Goal: Transaction & Acquisition: Purchase product/service

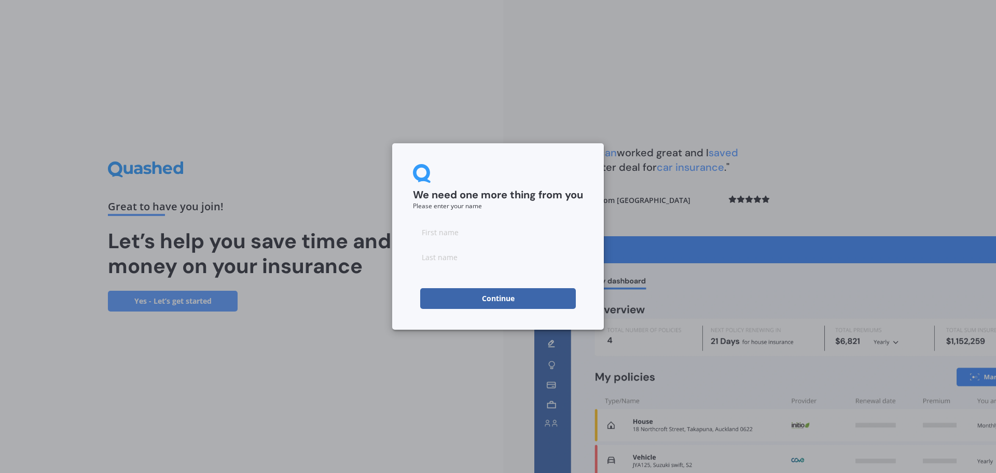
click at [482, 231] on input at bounding box center [498, 232] width 170 height 21
type input "[PERSON_NAME]"
click at [444, 297] on button "Continue" at bounding box center [498, 298] width 156 height 21
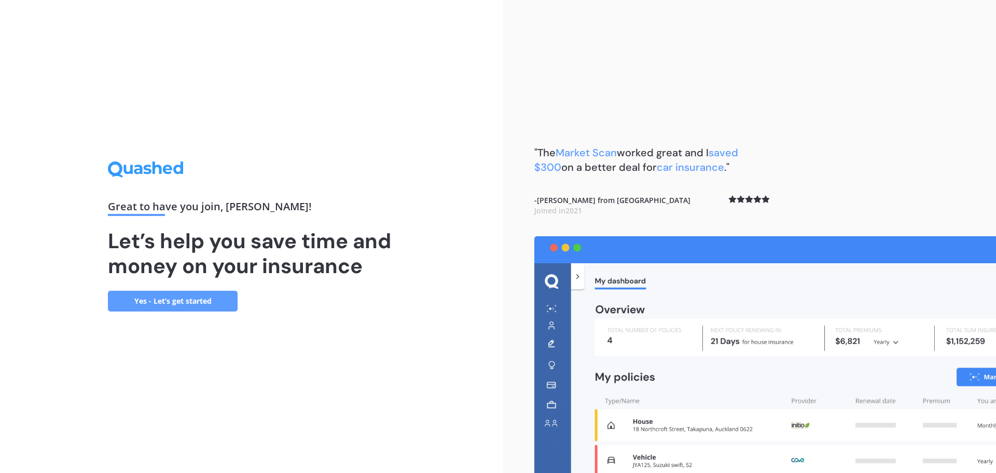
click at [201, 294] on link "Yes - Let’s get started" at bounding box center [173, 301] width 130 height 21
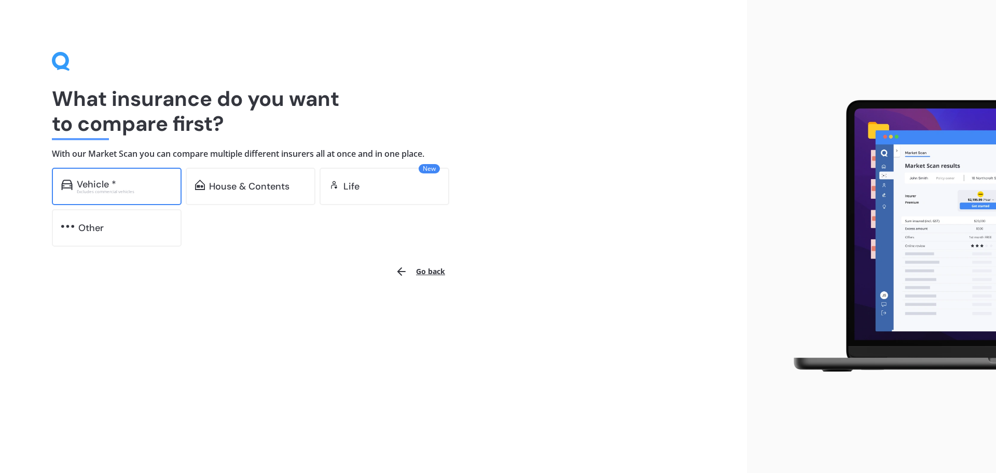
click at [137, 180] on div "Vehicle *" at bounding box center [124, 184] width 95 height 10
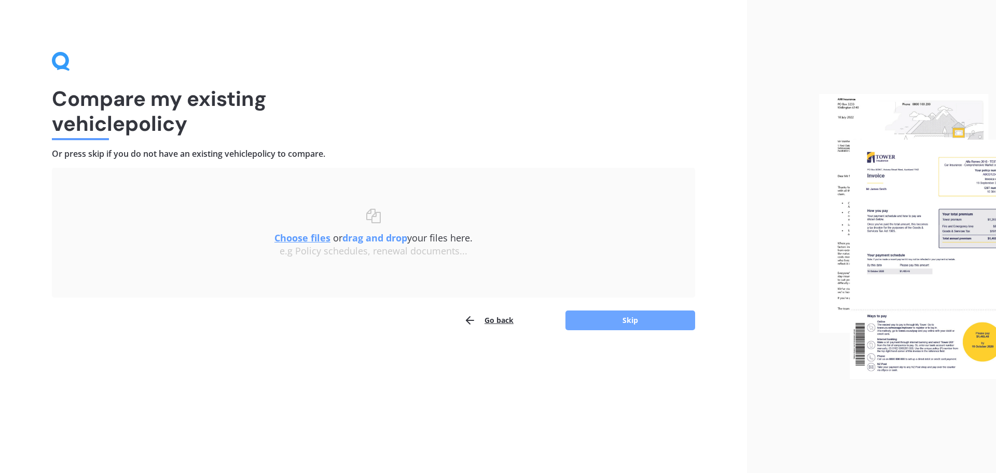
click at [610, 315] on button "Skip" at bounding box center [631, 320] width 130 height 20
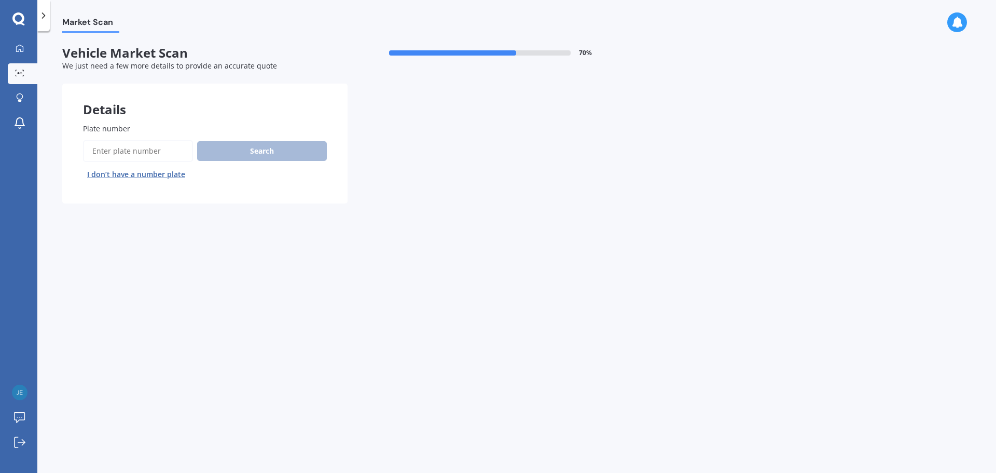
click at [144, 150] on input "Plate number" at bounding box center [138, 151] width 110 height 22
type input "MPD720"
click at [234, 152] on button "Search" at bounding box center [262, 151] width 130 height 20
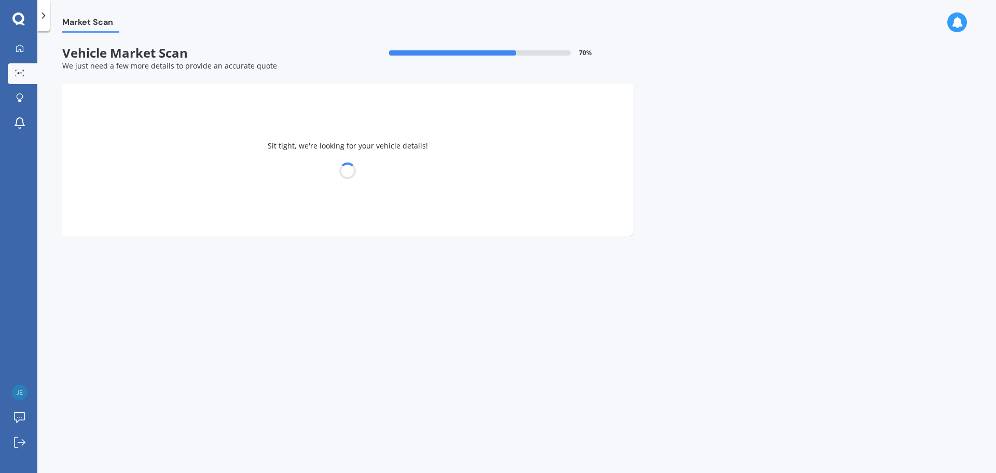
select select "HYUNDAI"
select select "ELANTRA"
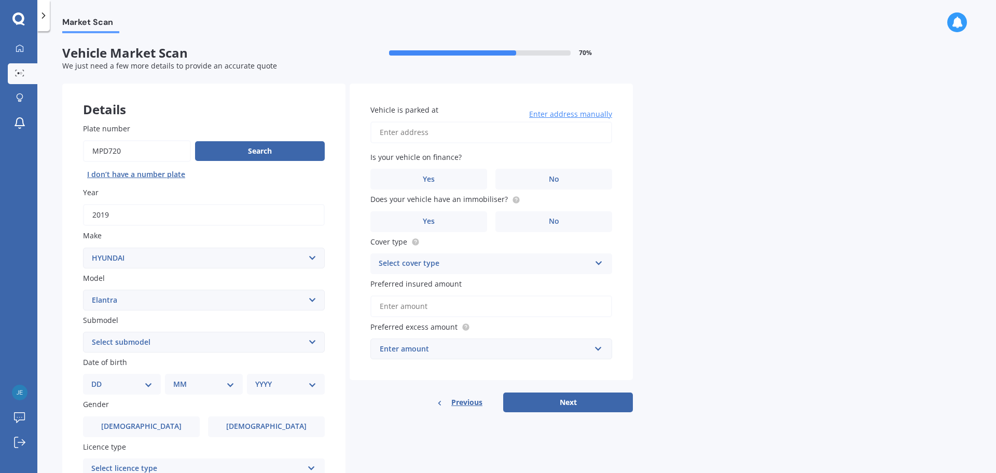
click at [444, 132] on input "Vehicle is parked at" at bounding box center [491, 132] width 242 height 22
type input "27b Kitchener Terrace JohnsonvilleWellington 6037"
click at [441, 187] on label "Yes" at bounding box center [428, 179] width 117 height 21
click at [0, 0] on input "Yes" at bounding box center [0, 0] width 0 height 0
click at [441, 177] on label "Yes" at bounding box center [428, 179] width 117 height 21
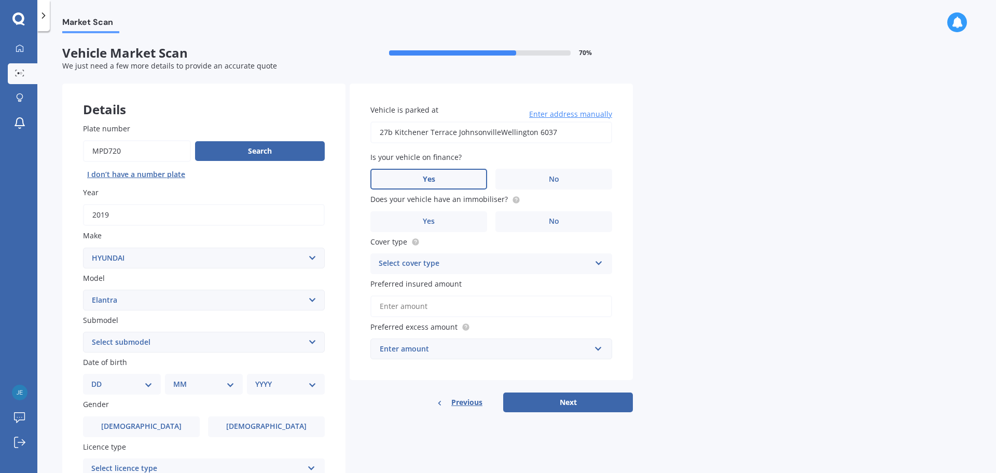
click at [0, 0] on input "Yes" at bounding box center [0, 0] width 0 height 0
click at [469, 221] on label "Yes" at bounding box center [428, 221] width 117 height 21
click at [0, 0] on input "Yes" at bounding box center [0, 0] width 0 height 0
click at [460, 265] on div "Select cover type" at bounding box center [485, 263] width 212 height 12
click at [442, 279] on div "Comprehensive" at bounding box center [491, 283] width 241 height 19
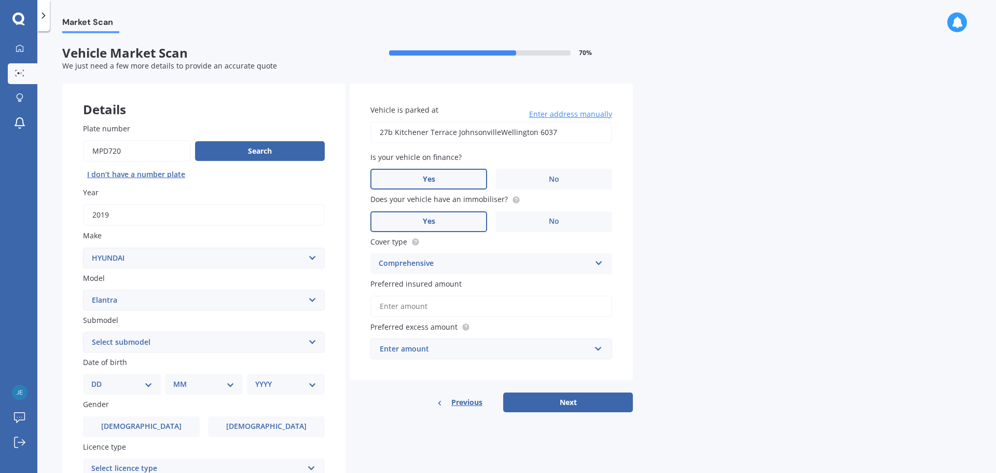
click at [424, 308] on input "Preferred insured amount" at bounding box center [491, 306] width 242 height 22
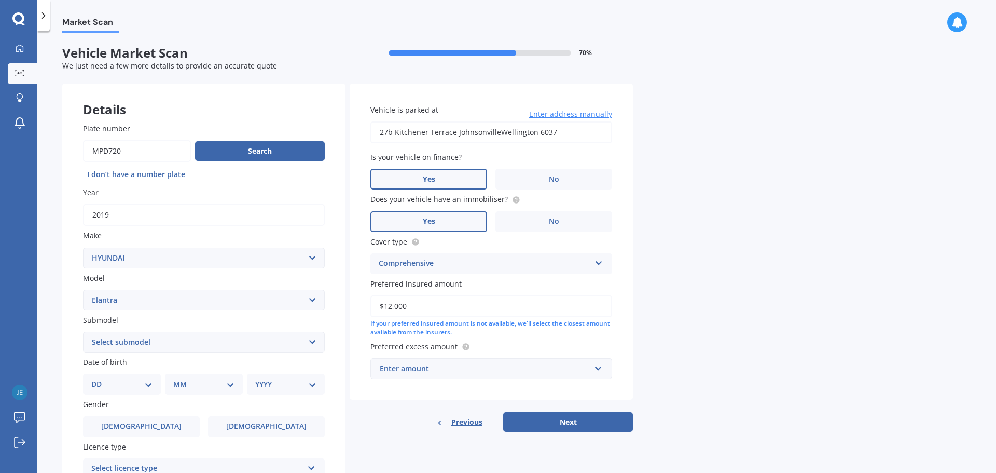
type input "$12,000"
click at [492, 365] on div "Enter amount" at bounding box center [485, 368] width 211 height 11
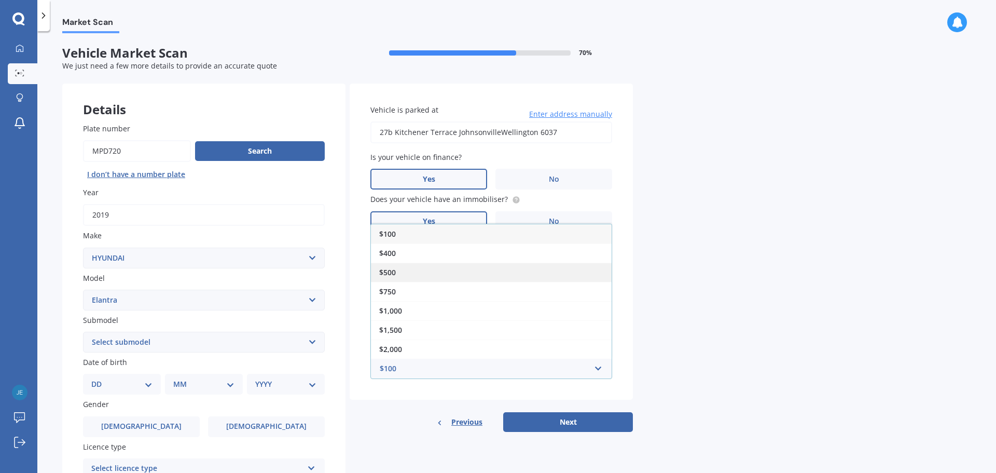
click at [424, 273] on div "$500" at bounding box center [491, 272] width 241 height 19
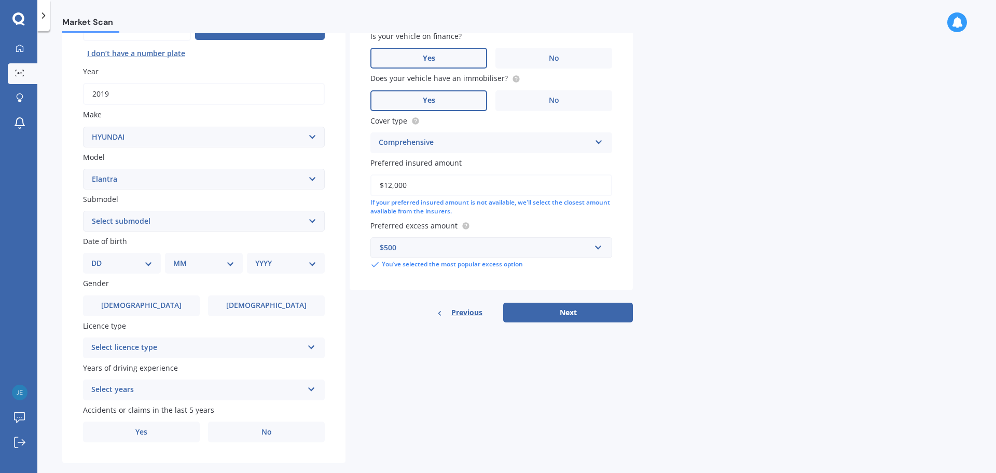
scroll to position [138, 0]
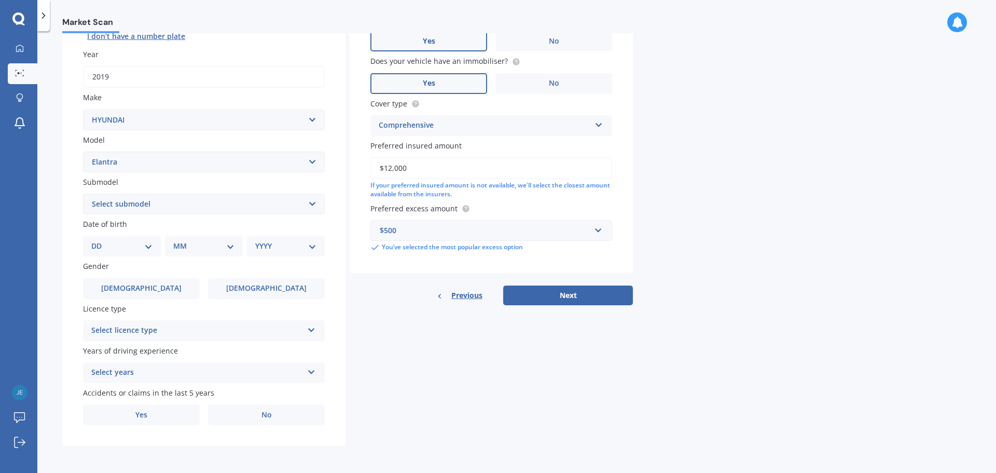
click at [131, 241] on select "DD 01 02 03 04 05 06 07 08 09 10 11 12 13 14 15 16 17 18 19 20 21 22 23 24 25 2…" at bounding box center [121, 245] width 61 height 11
select select "01"
click at [100, 240] on select "DD 01 02 03 04 05 06 07 08 09 10 11 12 13 14 15 16 17 18 19 20 21 22 23 24 25 2…" at bounding box center [121, 245] width 61 height 11
click at [197, 245] on select "MM 01 02 03 04 05 06 07 08 09 10 11 12" at bounding box center [205, 245] width 57 height 11
select select "04"
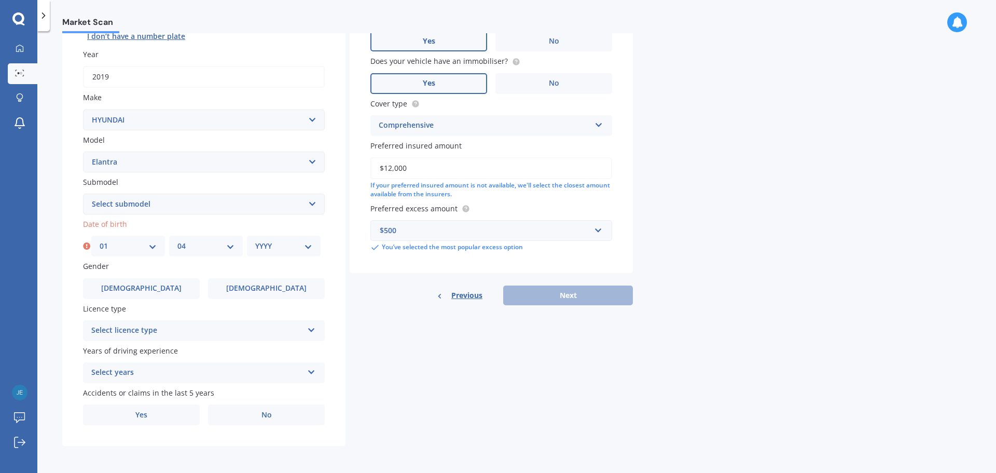
click at [177, 240] on select "MM 01 02 03 04 05 06 07 08 09 10 11 12" at bounding box center [205, 245] width 57 height 11
click at [265, 239] on div "YYYY 2025 2024 2023 2022 2021 2020 2019 2018 2017 2016 2015 2014 2013 2012 2011…" at bounding box center [284, 246] width 74 height 21
click at [300, 252] on select "YYYY 2025 2024 2023 2022 2021 2020 2019 2018 2017 2016 2015 2014 2013 2012 2011…" at bounding box center [283, 245] width 57 height 11
select select "1990"
click at [255, 240] on select "YYYY 2025 2024 2023 2022 2021 2020 2019 2018 2017 2016 2015 2014 2013 2012 2011…" at bounding box center [283, 245] width 57 height 11
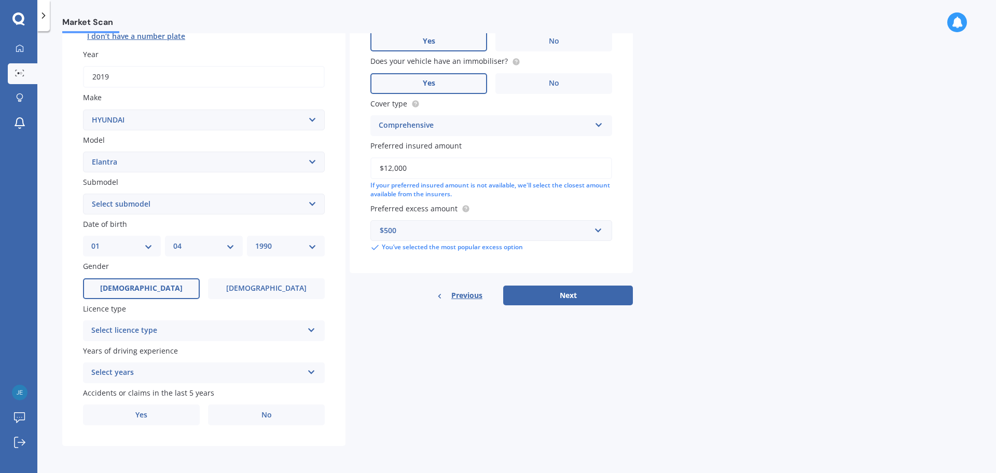
click at [159, 295] on label "[DEMOGRAPHIC_DATA]" at bounding box center [141, 288] width 117 height 21
click at [0, 0] on input "[DEMOGRAPHIC_DATA]" at bounding box center [0, 0] width 0 height 0
click at [152, 330] on div "Select licence type" at bounding box center [197, 330] width 212 height 12
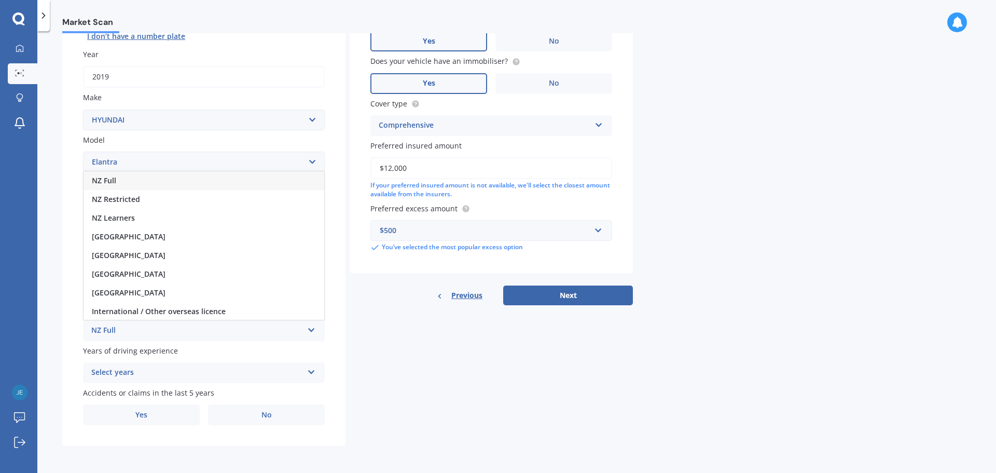
click at [149, 182] on div "NZ Full" at bounding box center [204, 180] width 241 height 19
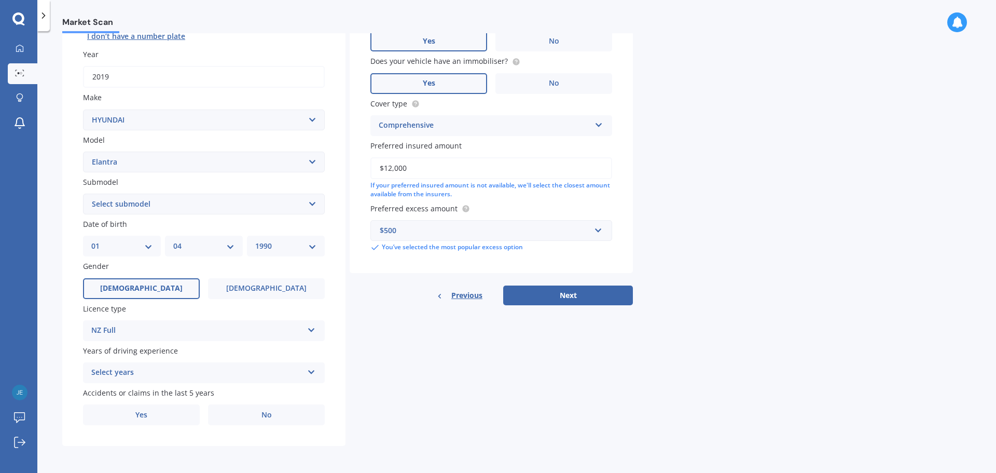
click at [153, 375] on div "Select years" at bounding box center [197, 372] width 212 height 12
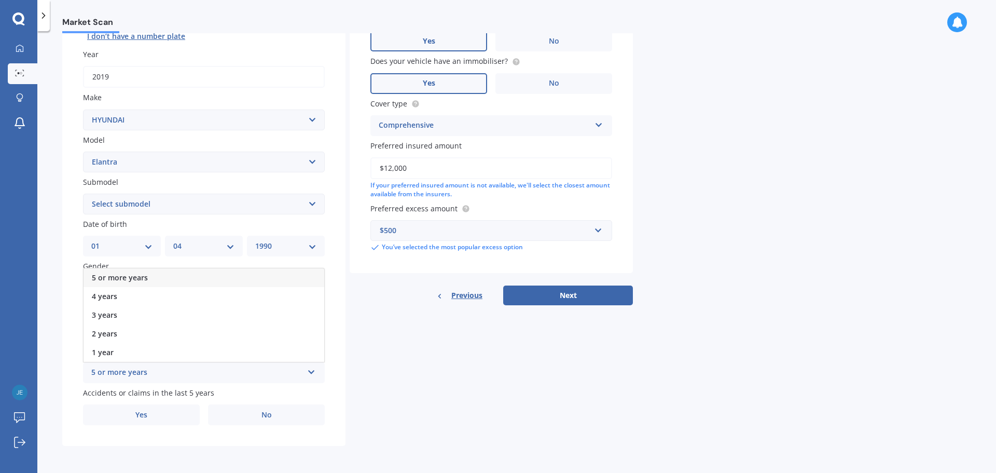
click at [146, 272] on span "5 or more years" at bounding box center [120, 277] width 56 height 10
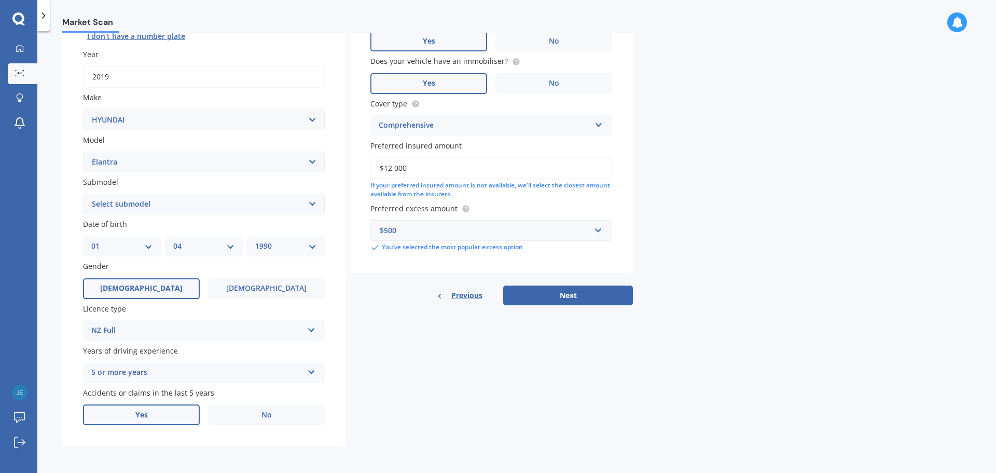
click at [160, 411] on label "Yes" at bounding box center [141, 414] width 117 height 21
click at [0, 0] on input "Yes" at bounding box center [0, 0] width 0 height 0
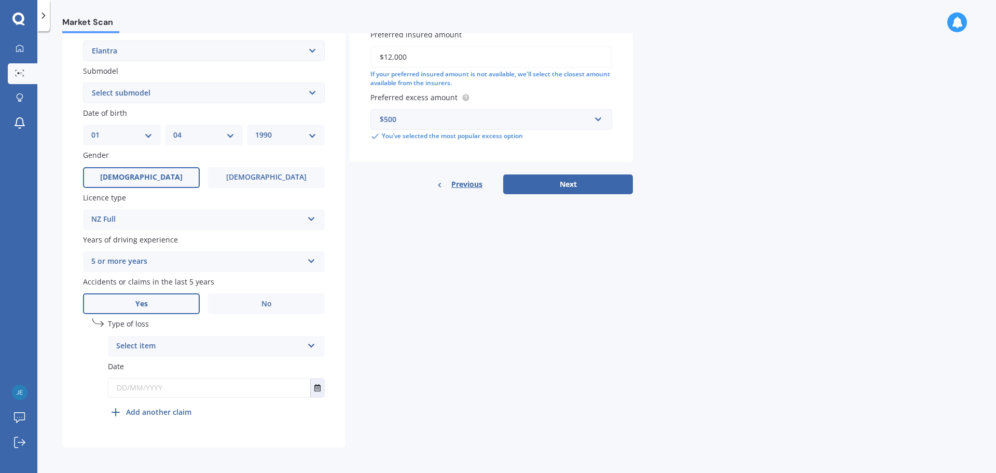
scroll to position [251, 0]
click at [159, 344] on div "Select item" at bounding box center [209, 344] width 187 height 12
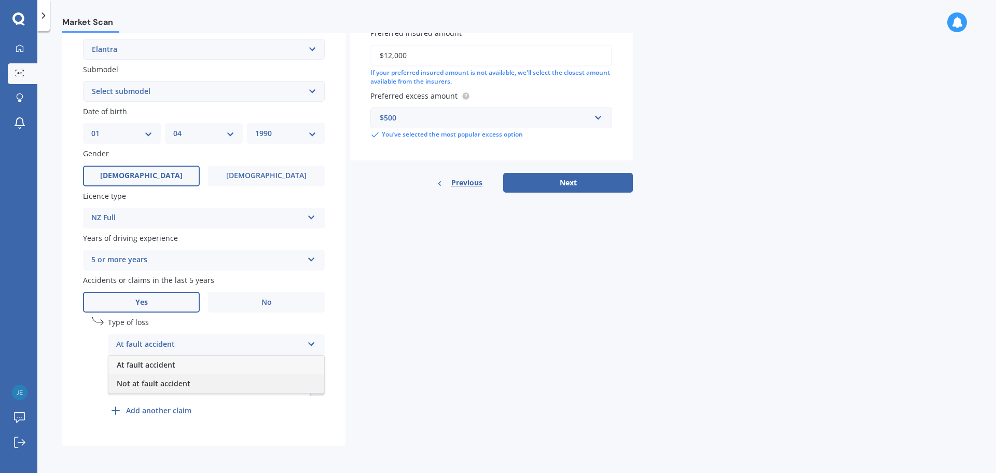
click at [169, 382] on span "Not at fault accident" at bounding box center [154, 383] width 74 height 10
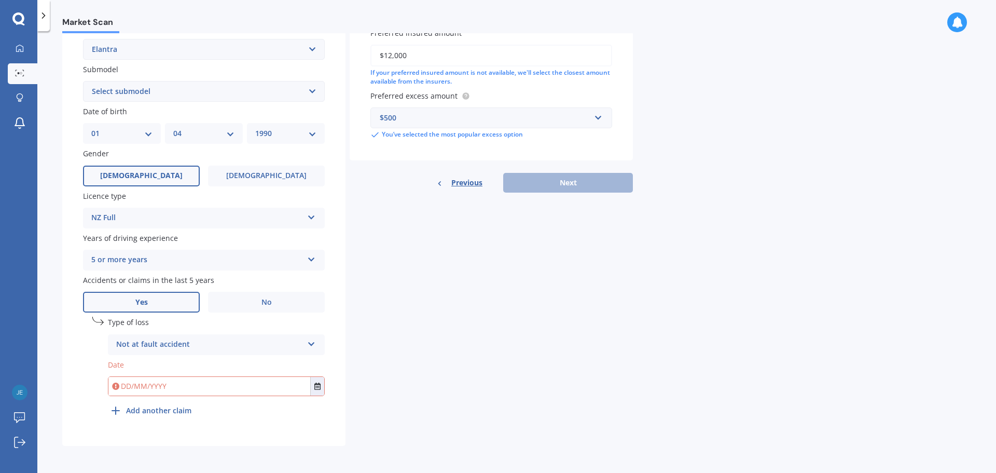
click at [169, 337] on div "Not at fault accident At fault accident Not at fault accident" at bounding box center [216, 344] width 217 height 21
click at [155, 368] on span "At fault accident" at bounding box center [146, 365] width 59 height 10
click at [160, 383] on input "text" at bounding box center [209, 386] width 202 height 19
type input "2"
type input "[DATE]"
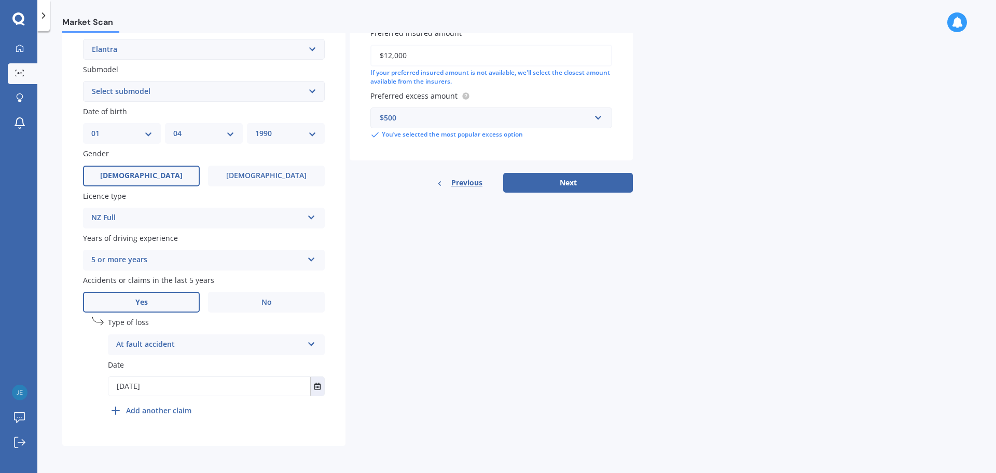
click at [340, 367] on div "Plate number Search I don’t have a number plate Year [DATE] Make Select make AC…" at bounding box center [203, 149] width 283 height 594
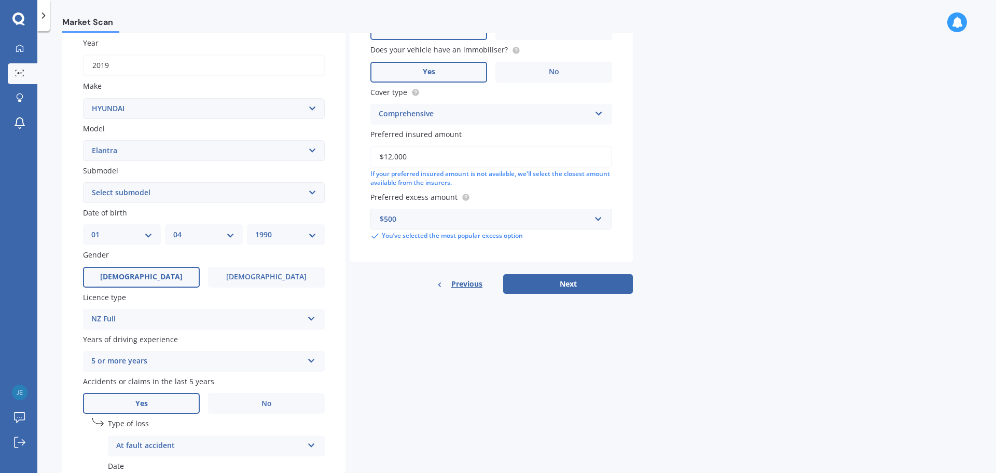
scroll to position [0, 0]
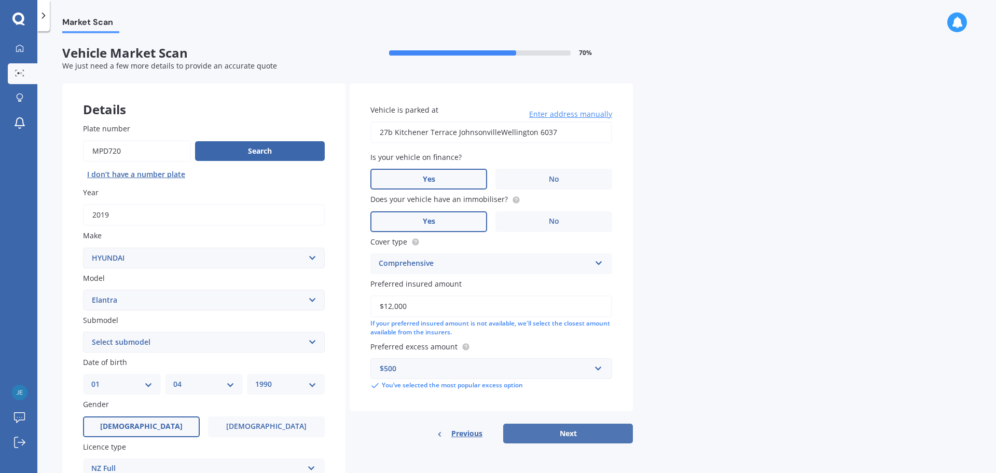
click at [553, 427] on button "Next" at bounding box center [568, 433] width 130 height 20
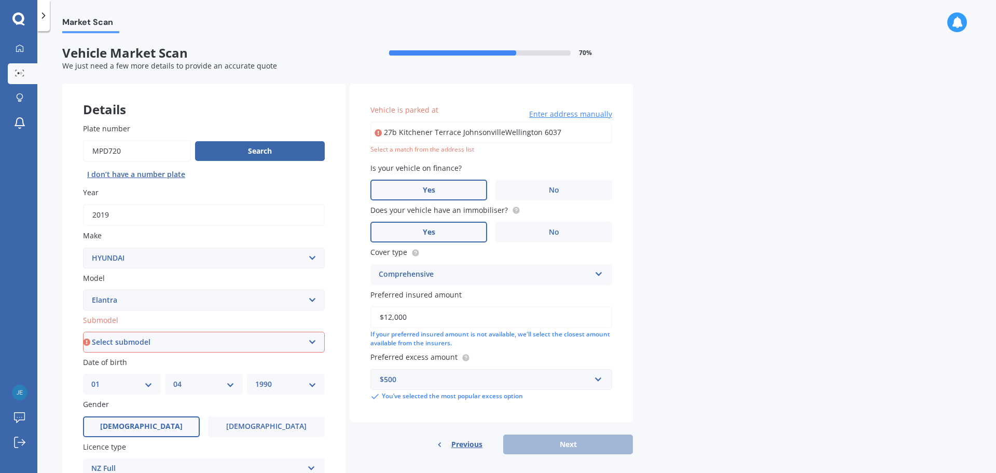
click at [567, 135] on input "27b Kitchener Terrace JohnsonvilleWellington 6037" at bounding box center [491, 132] width 242 height 22
click at [502, 132] on input "27b Kitchener Terrace JohnsonvilleWellington 6037" at bounding box center [491, 132] width 242 height 22
drag, startPoint x: 569, startPoint y: 129, endPoint x: 444, endPoint y: 134, distance: 125.2
click at [444, 134] on input "[STREET_ADDRESS]" at bounding box center [491, 132] width 242 height 22
type input "[STREET_ADDRESS]"
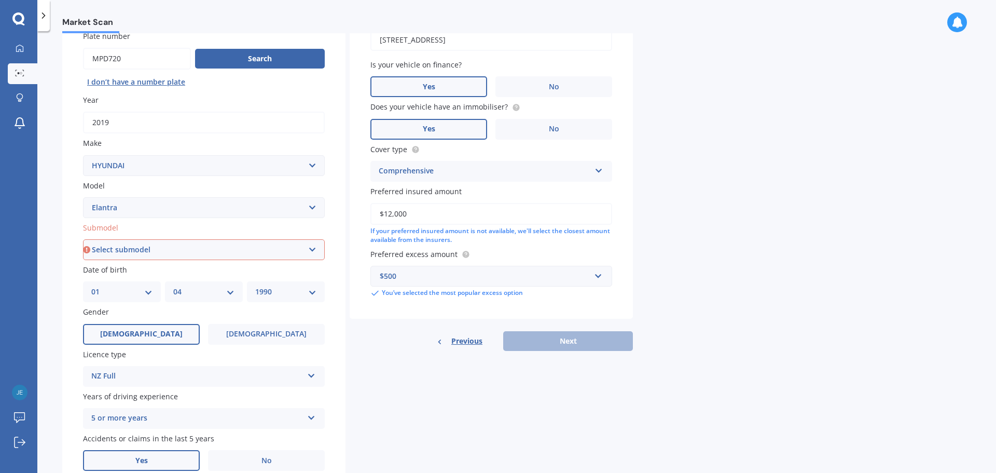
scroll to position [156, 0]
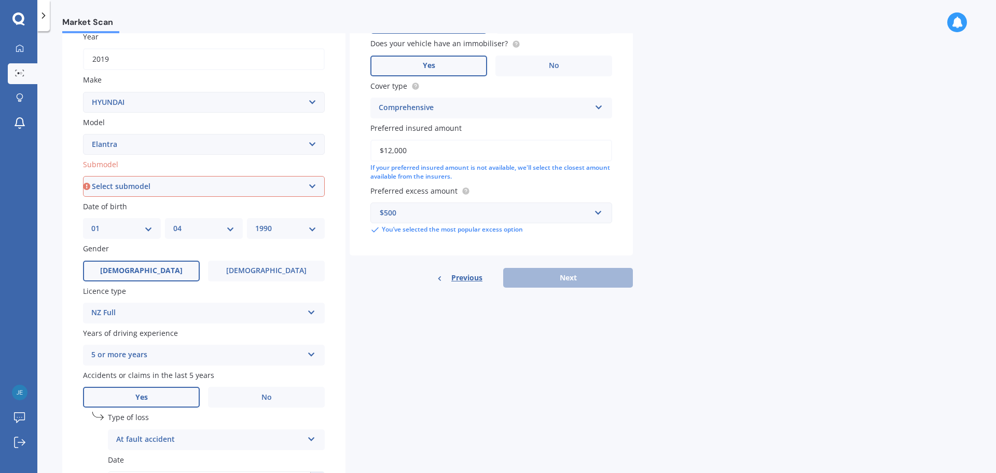
click at [561, 271] on div "Previous Next" at bounding box center [491, 278] width 283 height 20
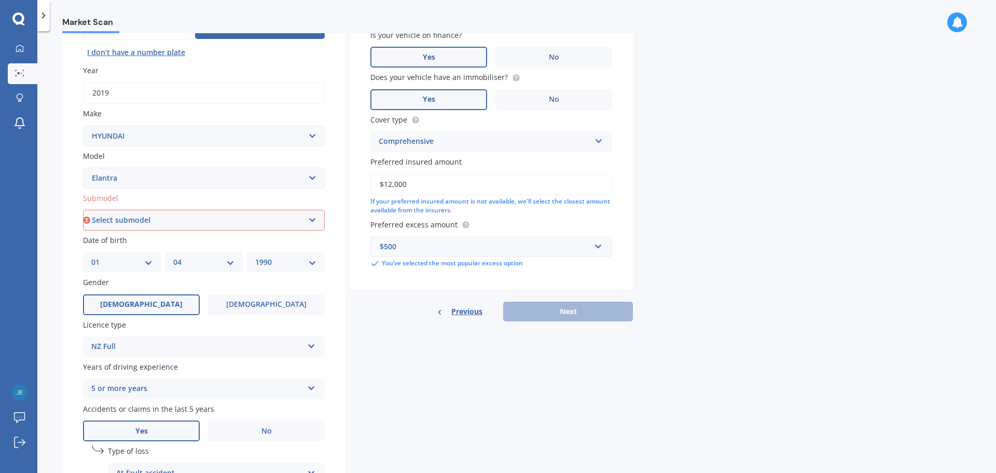
scroll to position [104, 0]
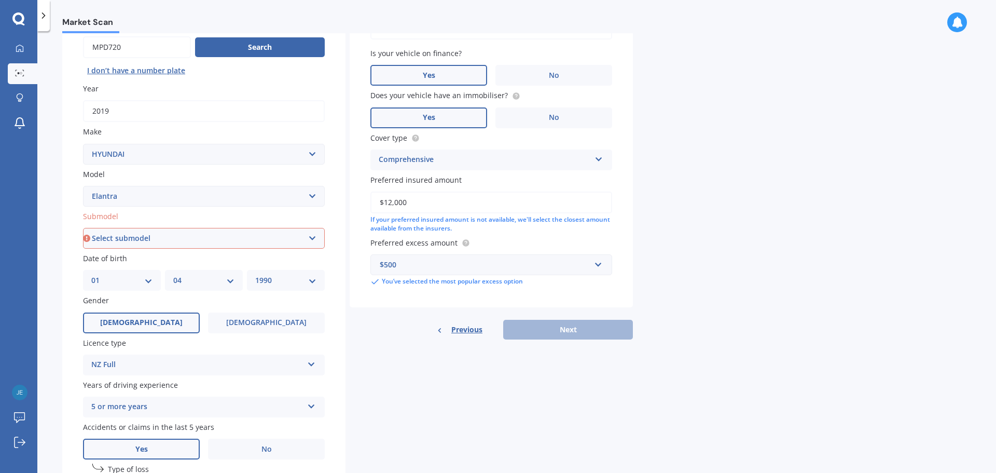
click at [235, 239] on select "Select submodel 1.6 Turbo 1.8 2 [PERSON_NAME]" at bounding box center [204, 238] width 242 height 21
select select "2"
click at [83, 228] on select "Select submodel 1.6 Turbo 1.8 2 [PERSON_NAME]" at bounding box center [204, 238] width 242 height 21
click at [573, 326] on button "Next" at bounding box center [568, 330] width 130 height 20
select select "01"
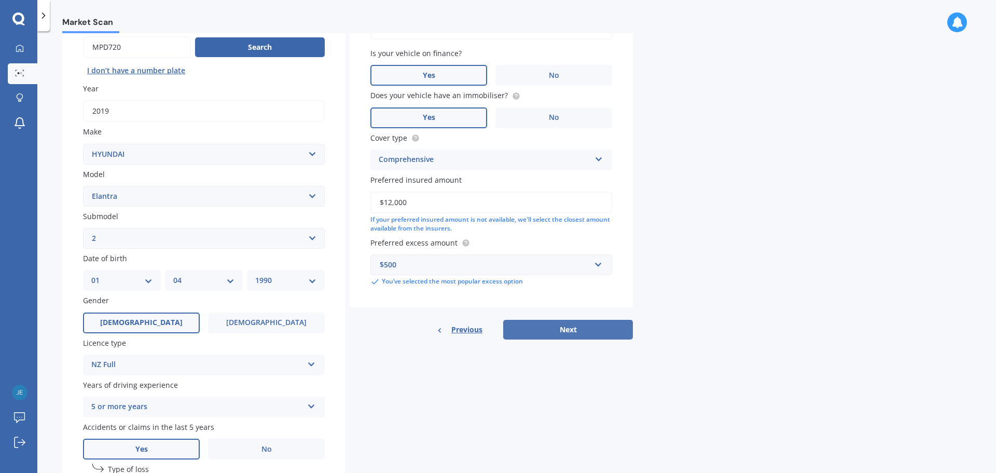
select select "04"
select select "1990"
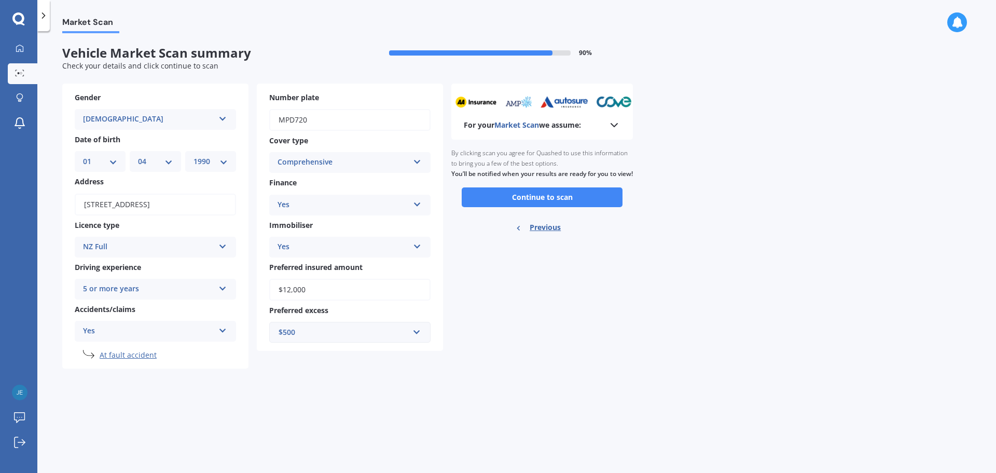
scroll to position [0, 0]
click at [532, 207] on button "Continue to scan" at bounding box center [542, 197] width 161 height 20
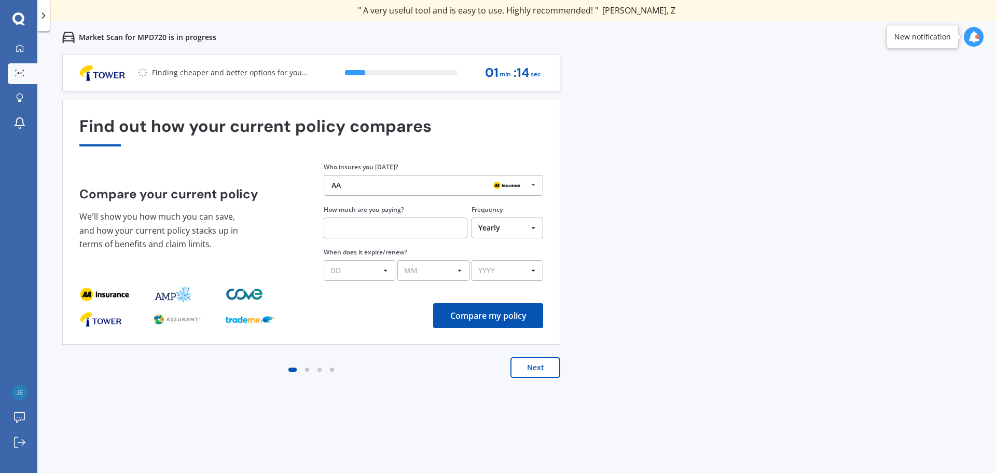
click at [452, 180] on div "AA AA Tower AMI State AMP ANZ ASB BNZ Trade Me Insurance Westpac Other" at bounding box center [433, 185] width 219 height 21
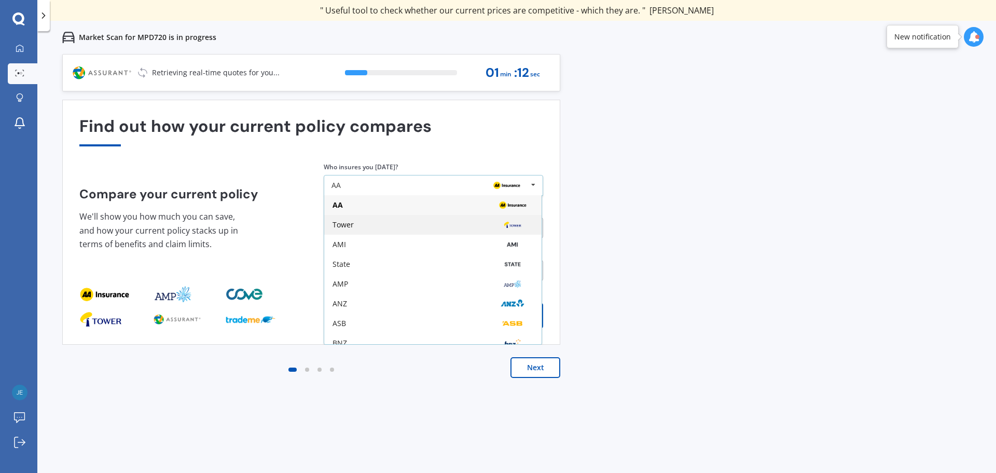
click at [434, 223] on div "Tower" at bounding box center [433, 225] width 201 height 8
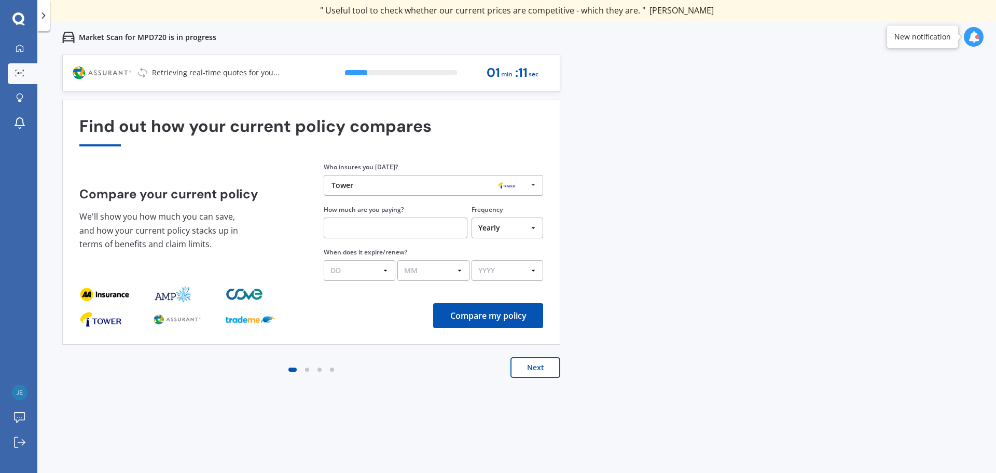
click at [433, 228] on input "text" at bounding box center [396, 227] width 144 height 21
click at [528, 229] on select "Yearly Six-Monthly Quarterly Monthly Fortnightly Weekly One-Off" at bounding box center [508, 227] width 72 height 21
select select "Fortnightly"
click at [472, 217] on select "Yearly Six-Monthly Quarterly Monthly Fortnightly Weekly One-Off" at bounding box center [508, 227] width 72 height 21
click at [379, 229] on input "text" at bounding box center [396, 227] width 144 height 21
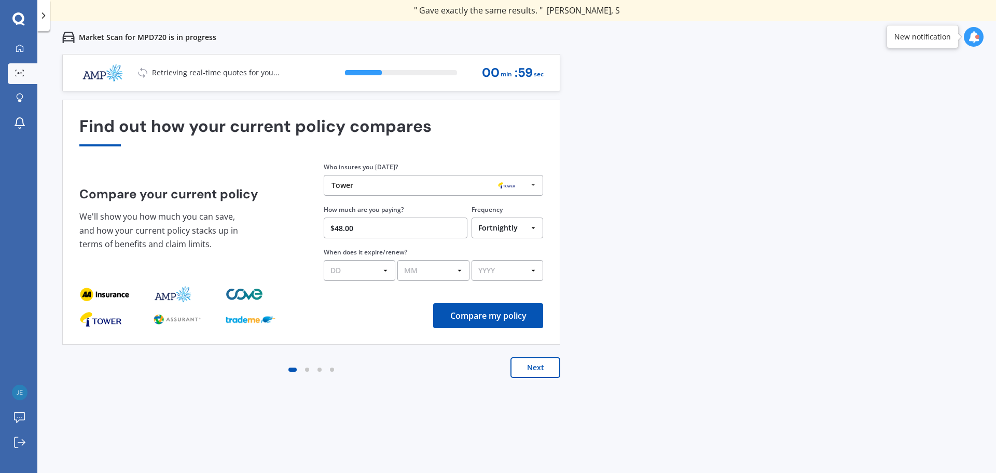
type input "$48.00"
click at [373, 276] on select "DD 01 02 03 04 05 06 07 08 09 10 11 12 13 14 15 16 17 18 19 20 21 22 23 24 25 2…" at bounding box center [360, 270] width 72 height 21
select select "27"
click at [324, 260] on select "DD 01 02 03 04 05 06 07 08 09 10 11 12 13 14 15 16 17 18 19 20 21 22 23 24 25 2…" at bounding box center [360, 270] width 72 height 21
click at [435, 267] on select "MM 01 02 03 04 05 06 07 08 09 10 11 12" at bounding box center [433, 270] width 72 height 21
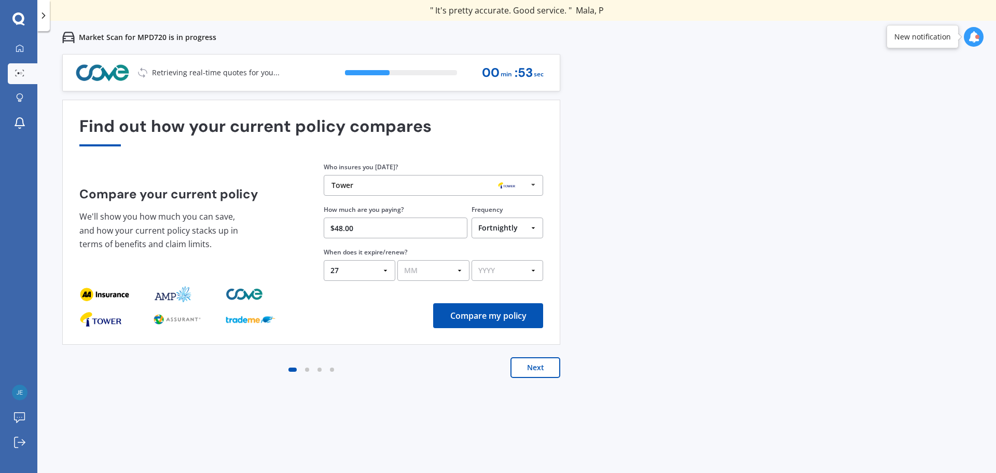
select select "03"
click at [397, 260] on select "MM 01 02 03 04 05 06 07 08 09 10 11 12" at bounding box center [433, 270] width 72 height 21
drag, startPoint x: 516, startPoint y: 264, endPoint x: 512, endPoint y: 279, distance: 15.6
click at [516, 264] on select "YYYY 2026 2025 2024" at bounding box center [508, 270] width 72 height 21
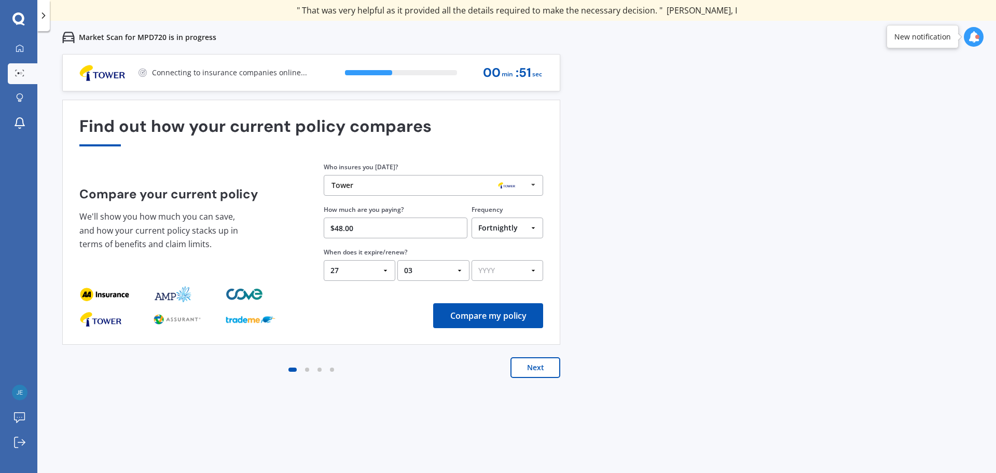
select select "2026"
click at [472, 260] on select "YYYY 2026 2025 2024" at bounding box center [508, 270] width 72 height 21
click at [476, 310] on button "Compare my policy" at bounding box center [488, 315] width 110 height 25
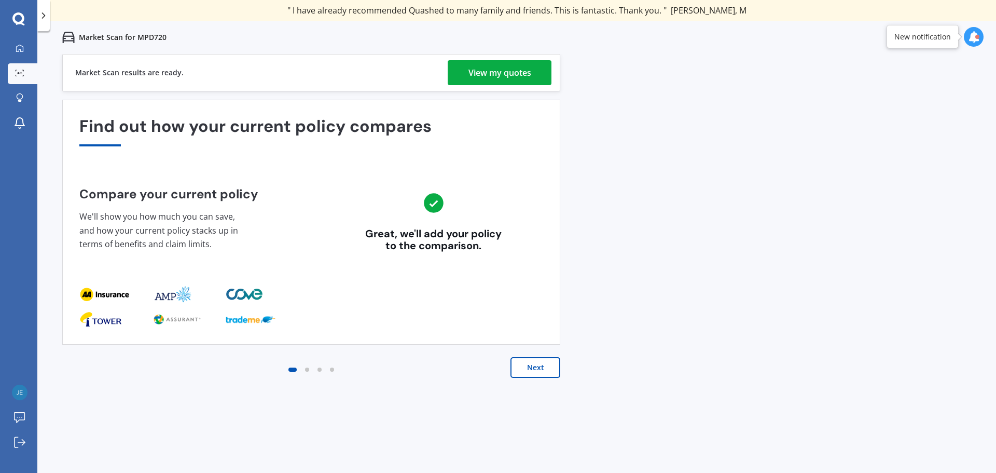
click at [513, 74] on div "View my quotes" at bounding box center [500, 72] width 63 height 25
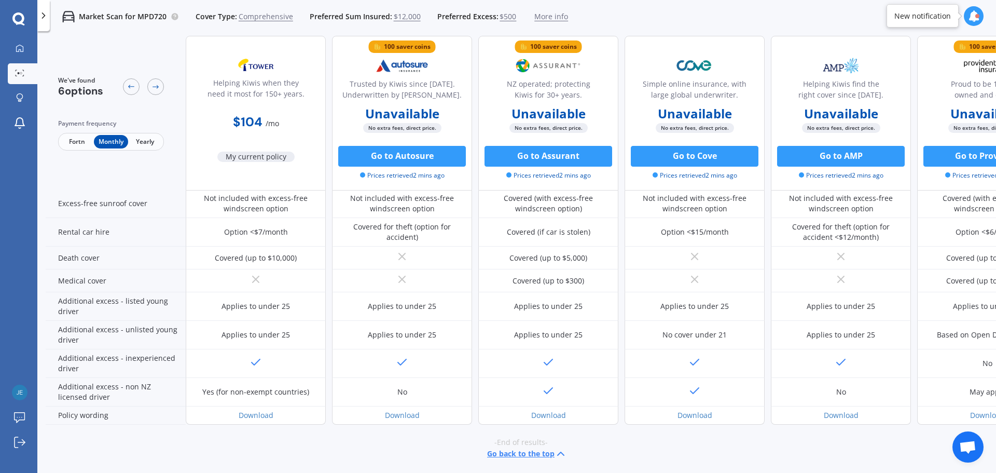
scroll to position [415, 0]
